Goal: Obtain resource: Download file/media

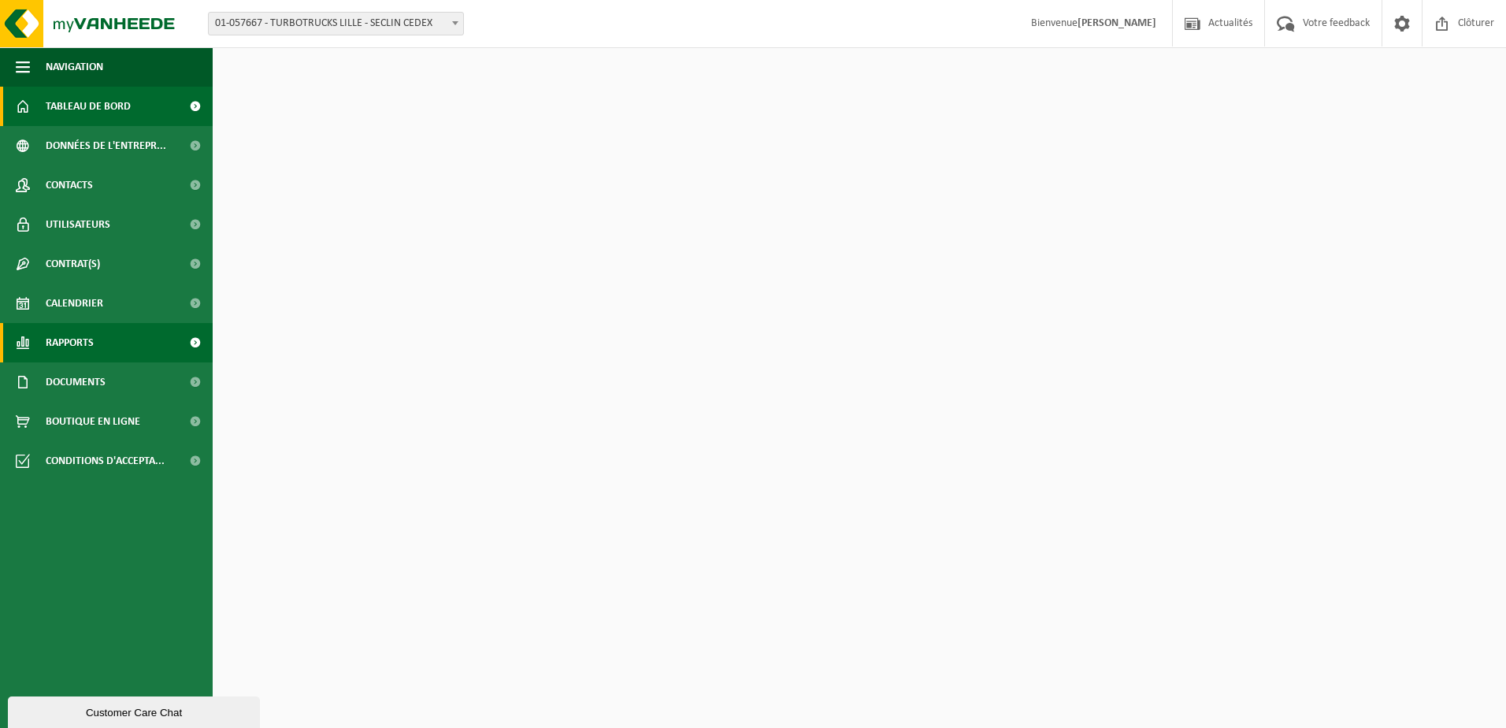
click at [86, 333] on span "Rapports" at bounding box center [70, 342] width 48 height 39
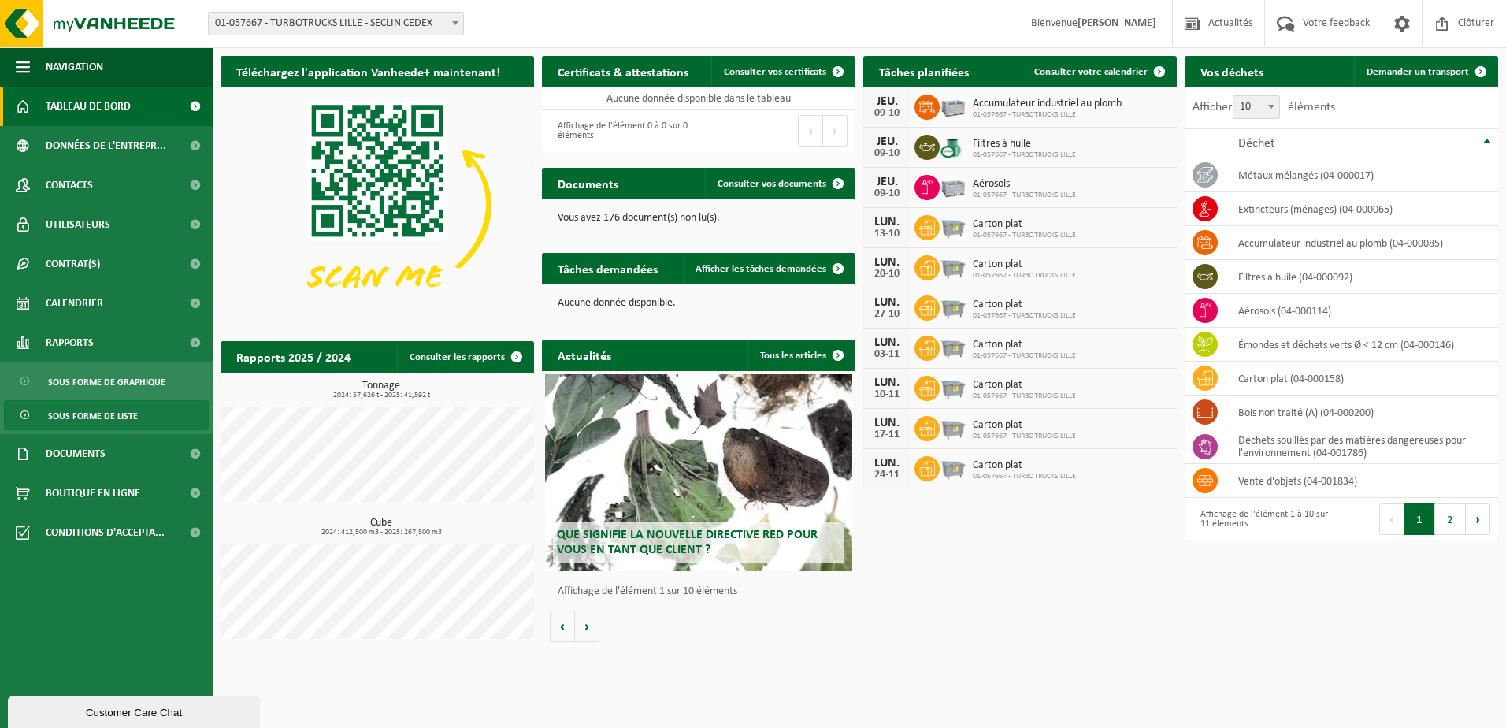
click at [107, 425] on span "Sous forme de liste" at bounding box center [93, 416] width 90 height 30
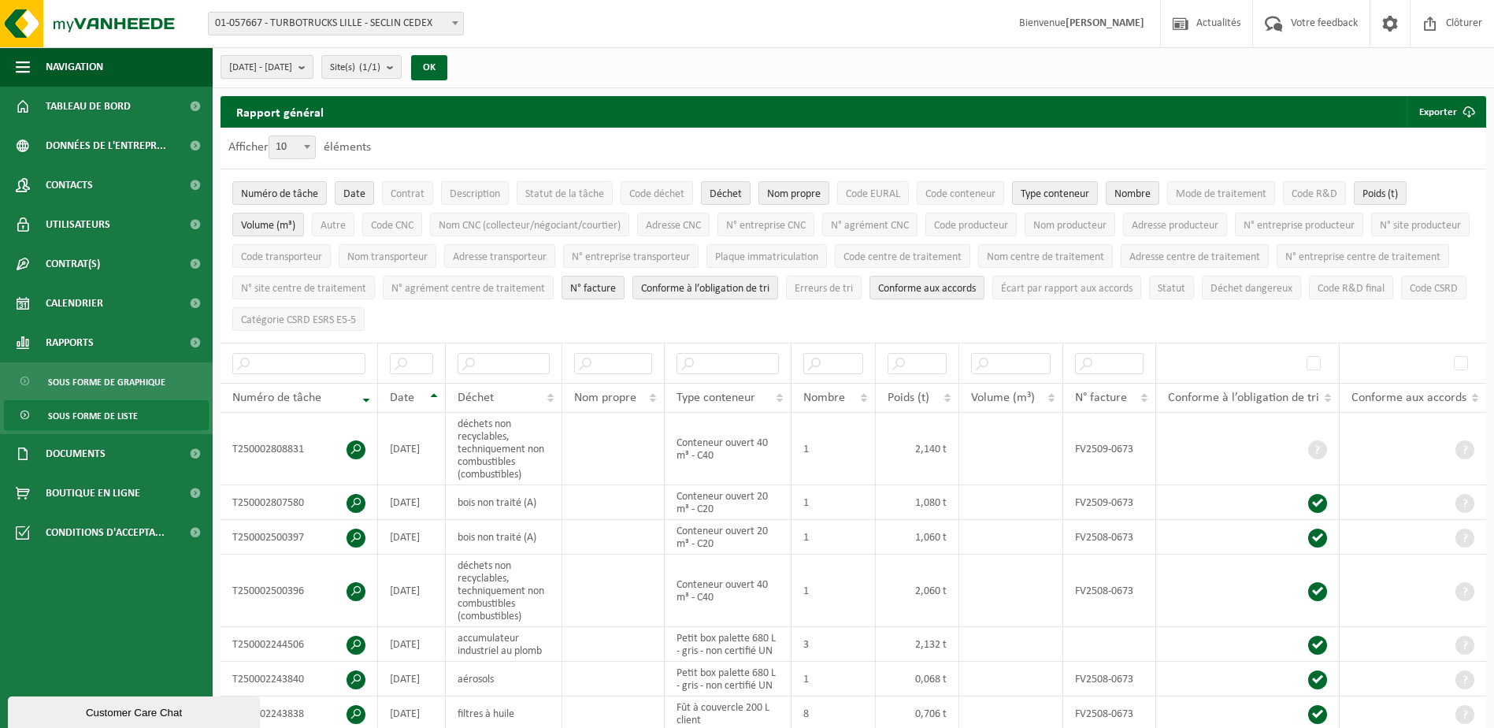
click at [313, 64] on button "2025-05-01 - 2025-10-08" at bounding box center [267, 67] width 93 height 24
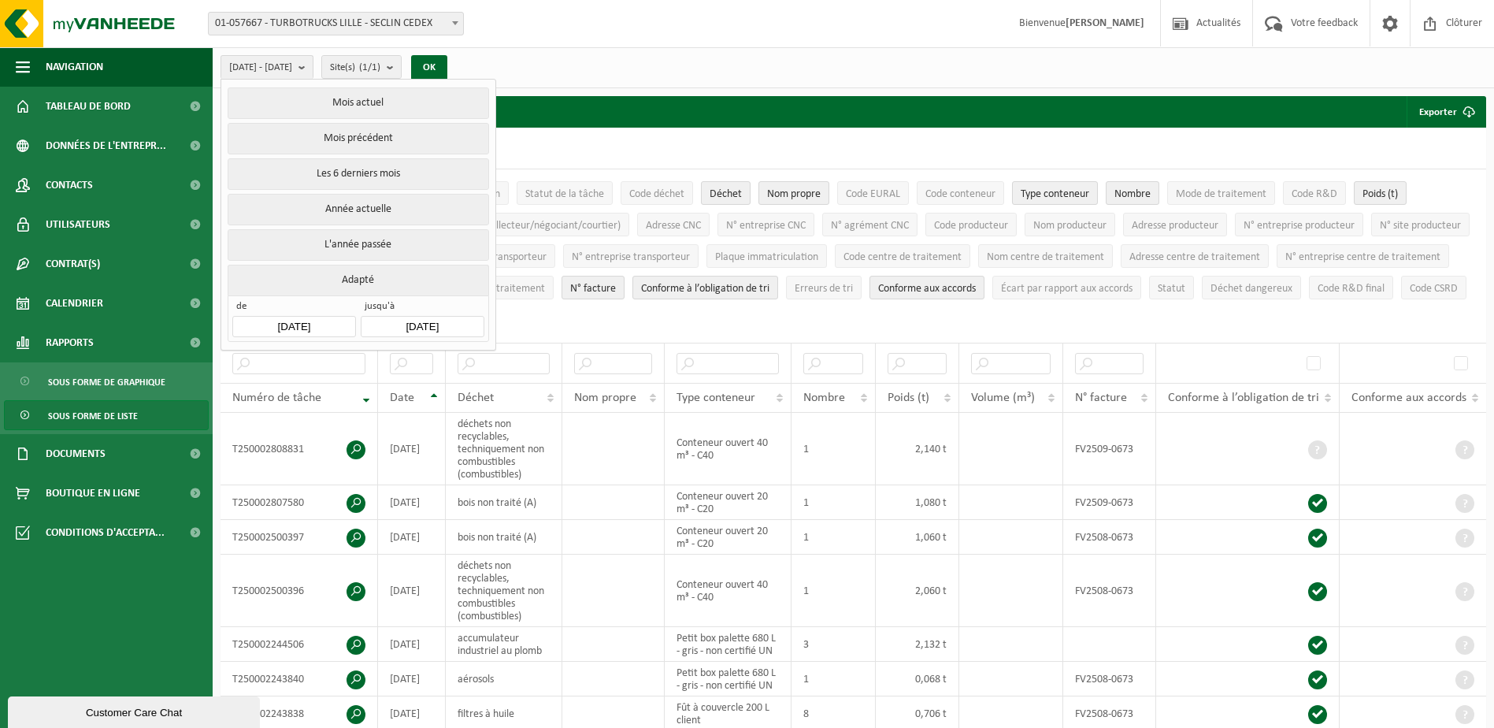
click at [332, 324] on input "2025-05-01" at bounding box center [293, 326] width 123 height 21
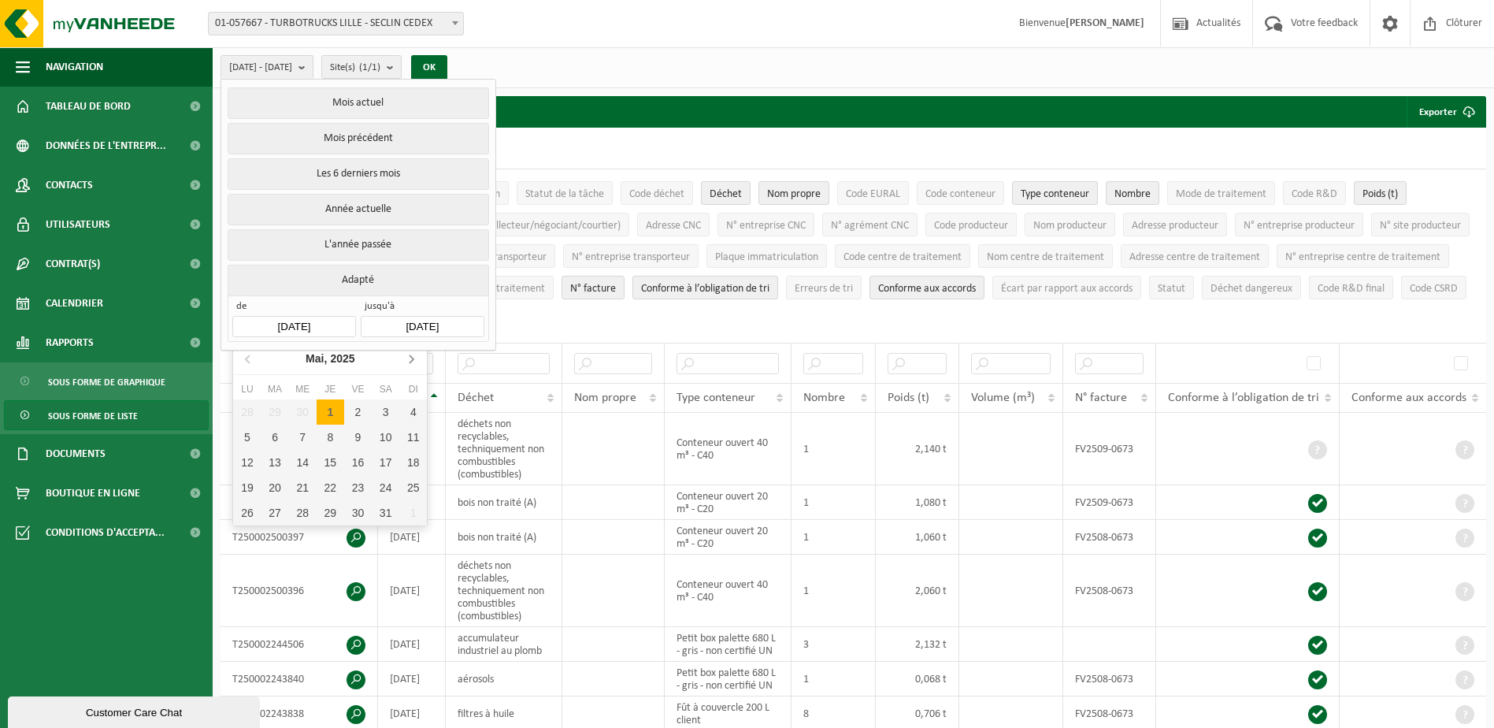
click at [408, 359] on icon at bounding box center [411, 358] width 25 height 25
click at [240, 412] on div "1" at bounding box center [247, 411] width 28 height 25
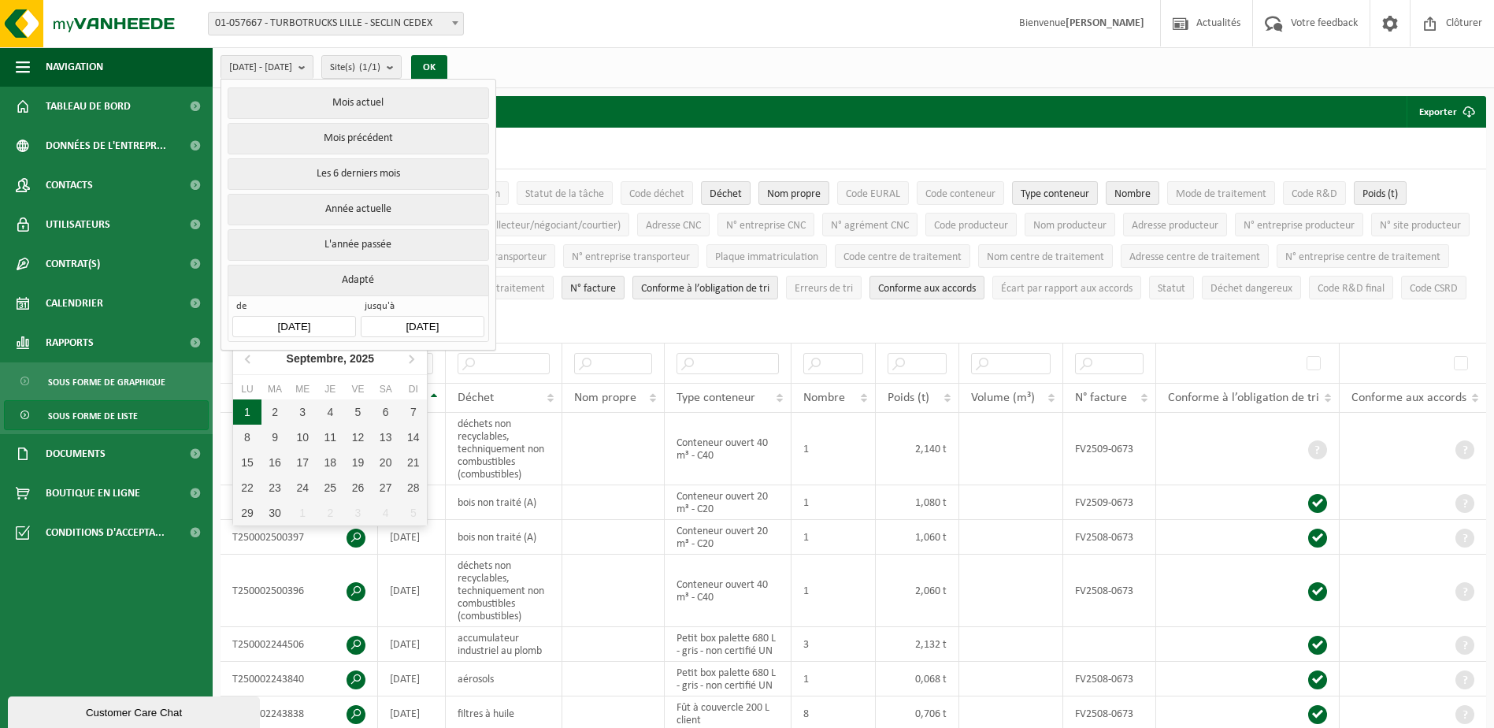
type input "2025-09-01"
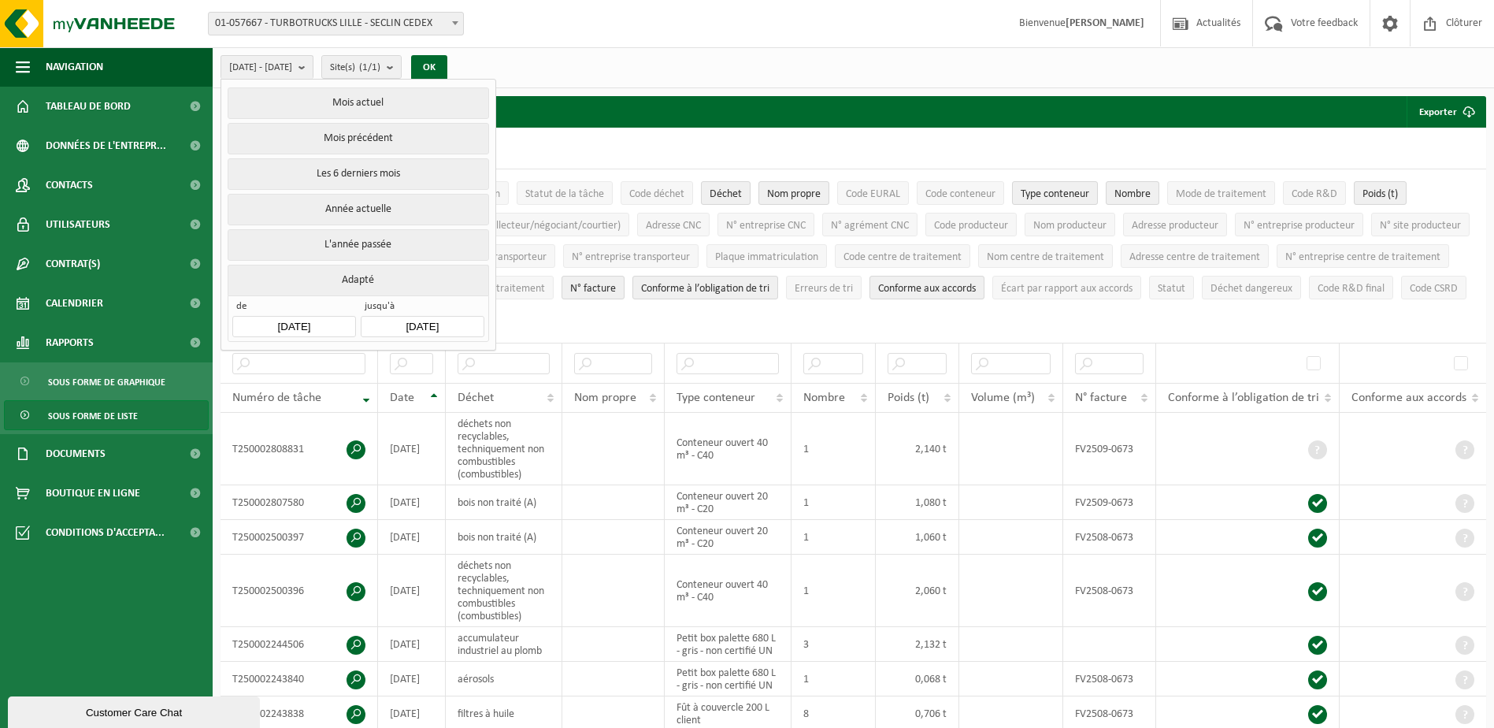
click at [453, 326] on input "2025-10-08" at bounding box center [422, 326] width 123 height 21
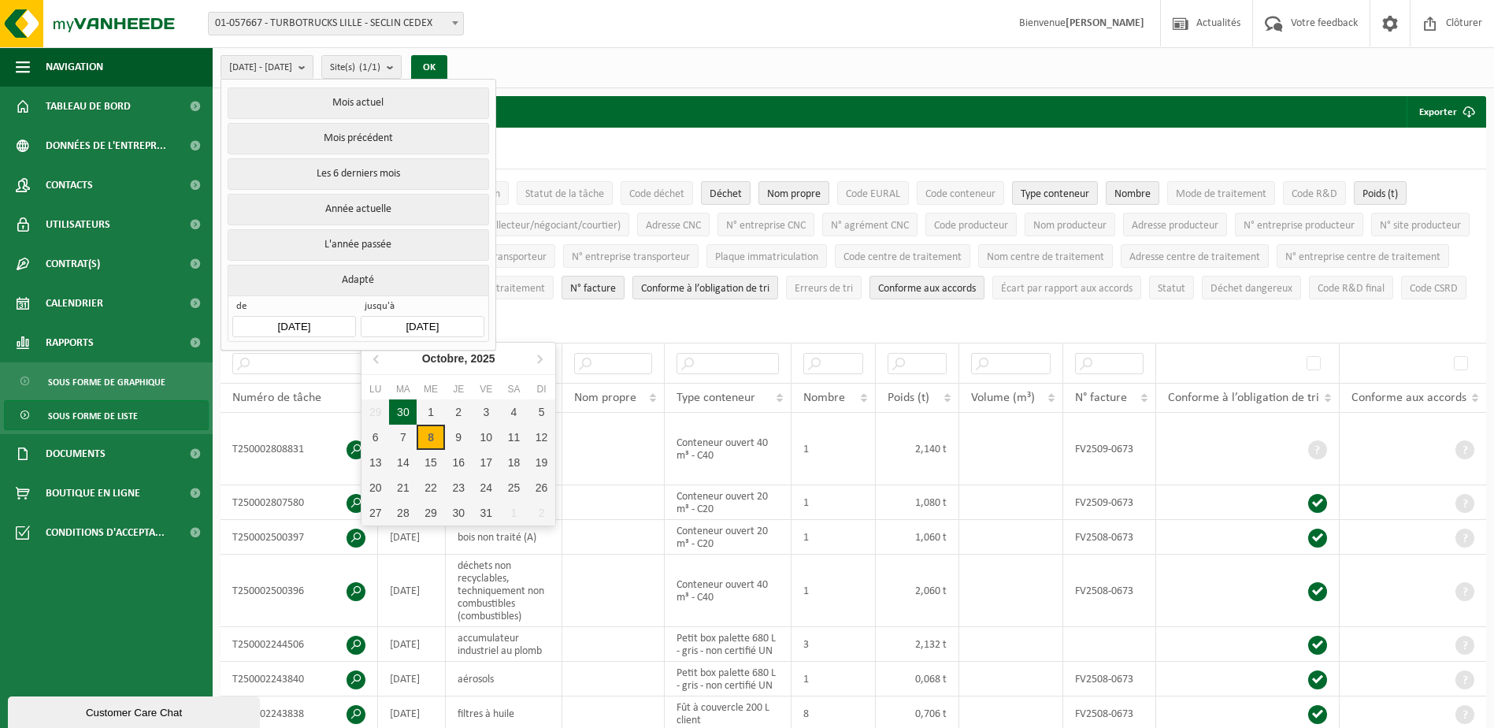
click at [405, 409] on div "30" at bounding box center [403, 411] width 28 height 25
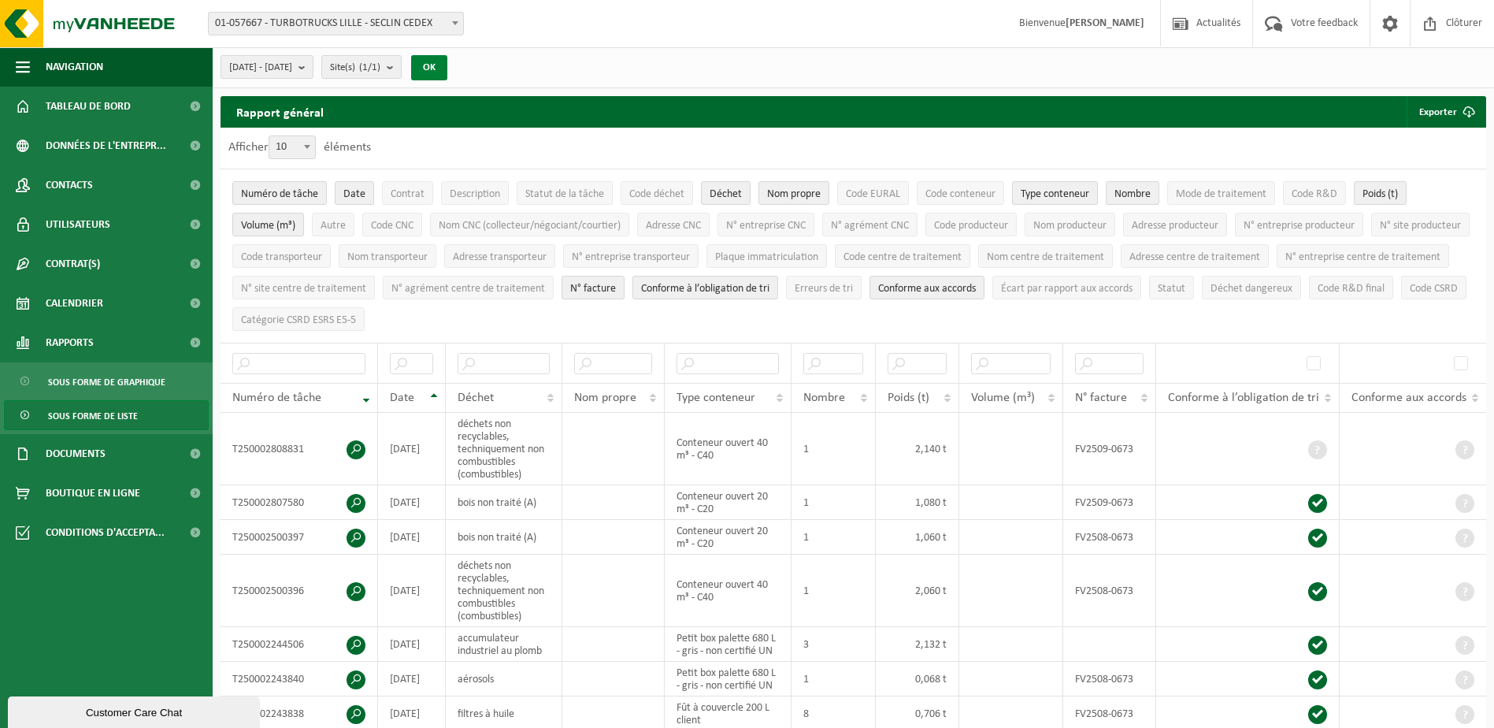
click at [447, 63] on button "OK" at bounding box center [429, 67] width 36 height 25
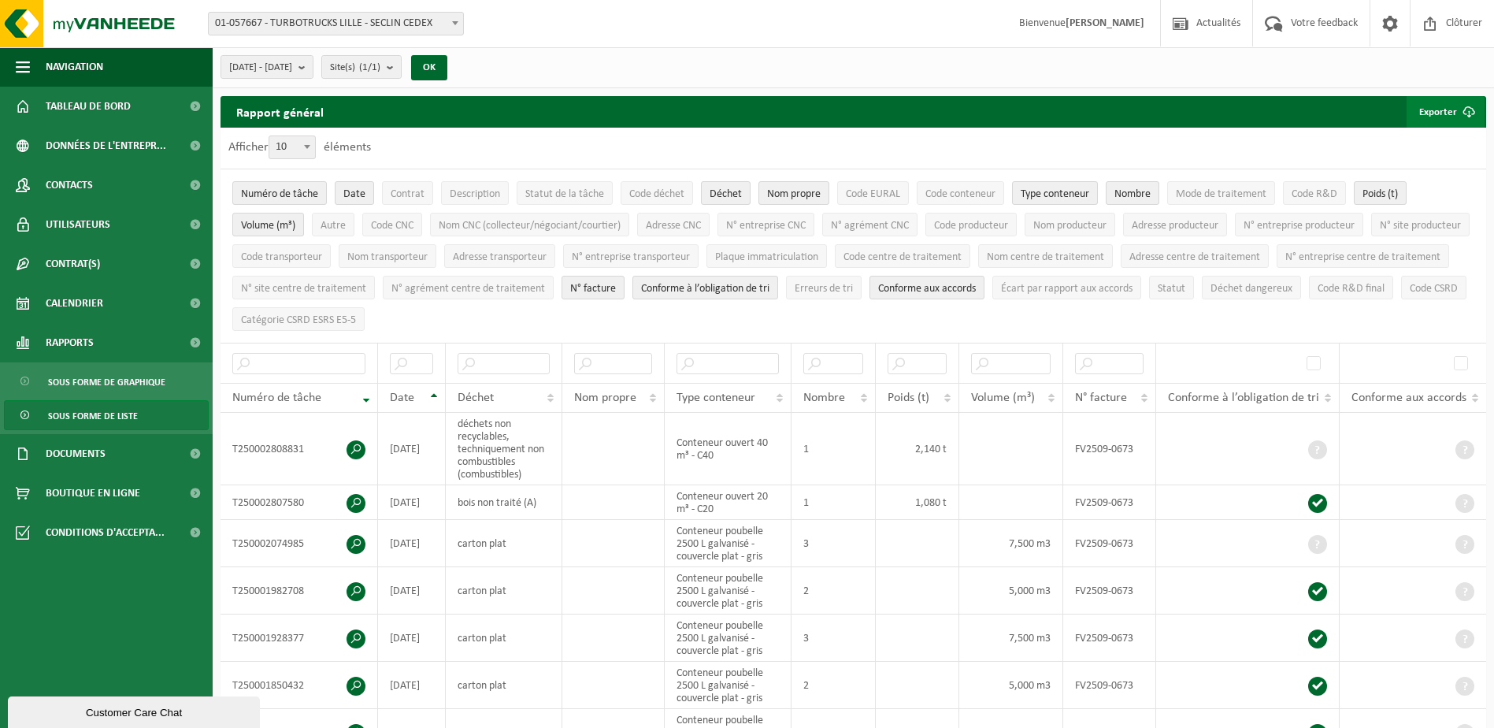
click at [1458, 116] on span "submit" at bounding box center [1469, 112] width 32 height 32
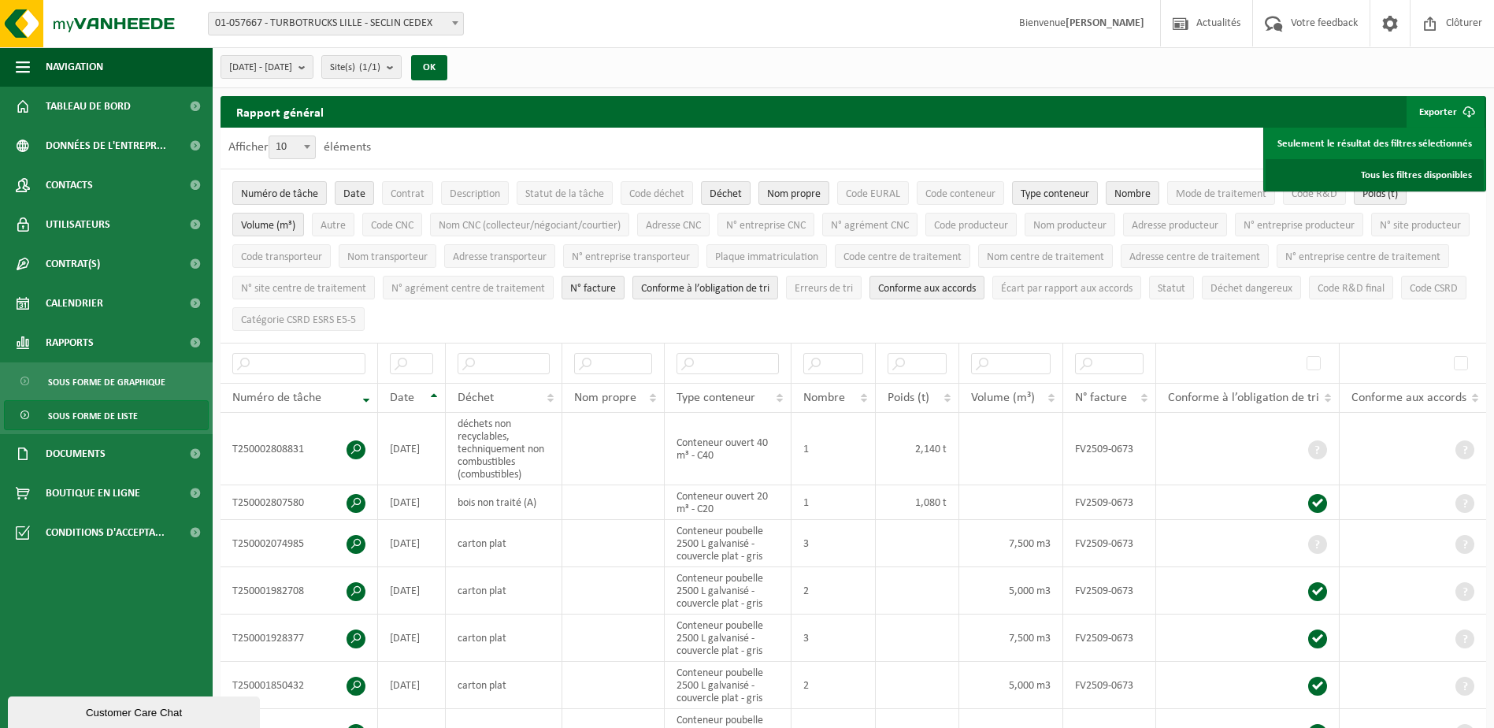
click at [1396, 176] on link "Tous les filtres disponibles" at bounding box center [1375, 175] width 218 height 32
